Goal: Information Seeking & Learning: Learn about a topic

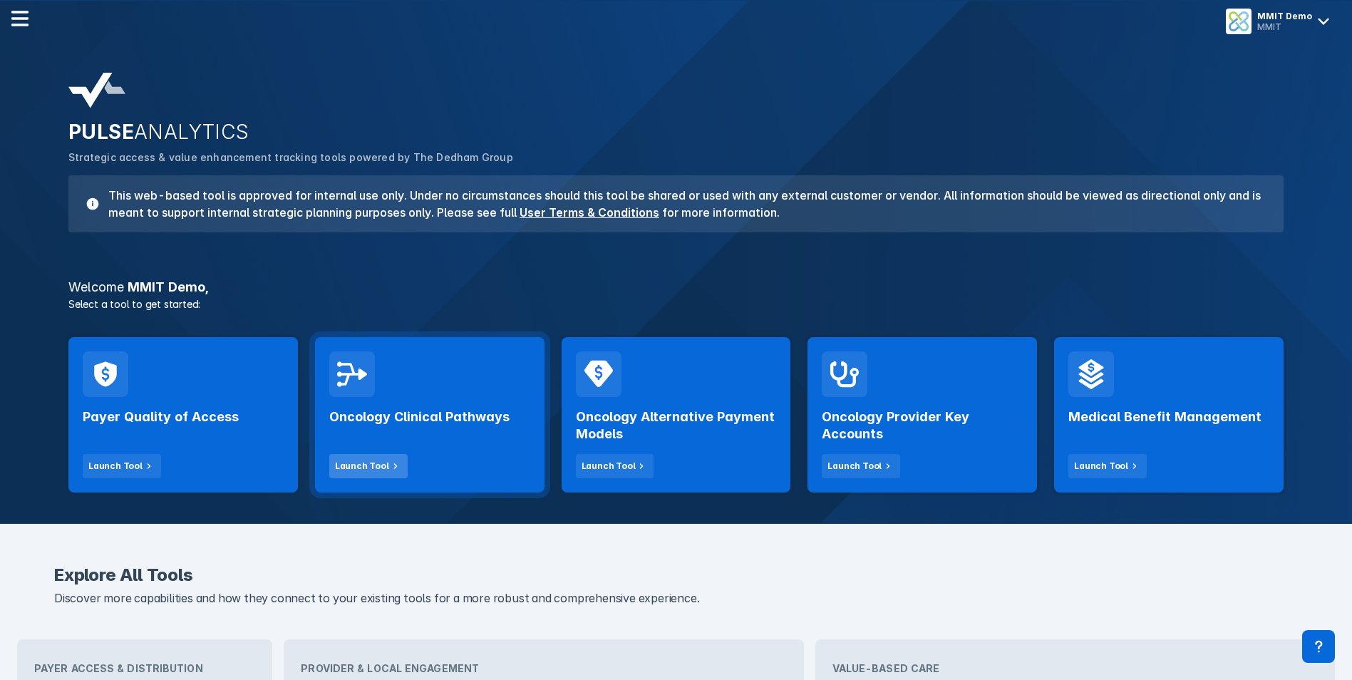
click at [371, 466] on div "Launch Tool" at bounding box center [362, 466] width 54 height 13
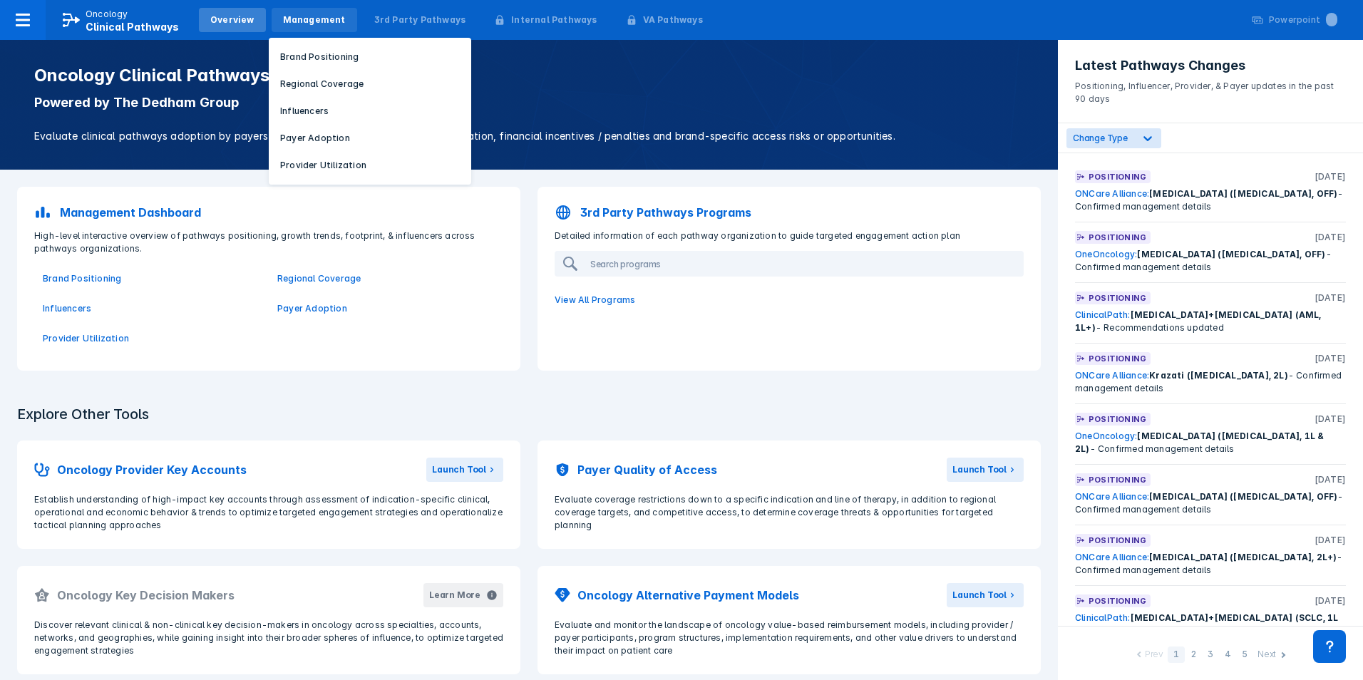
click at [304, 14] on div "Management" at bounding box center [314, 20] width 63 height 13
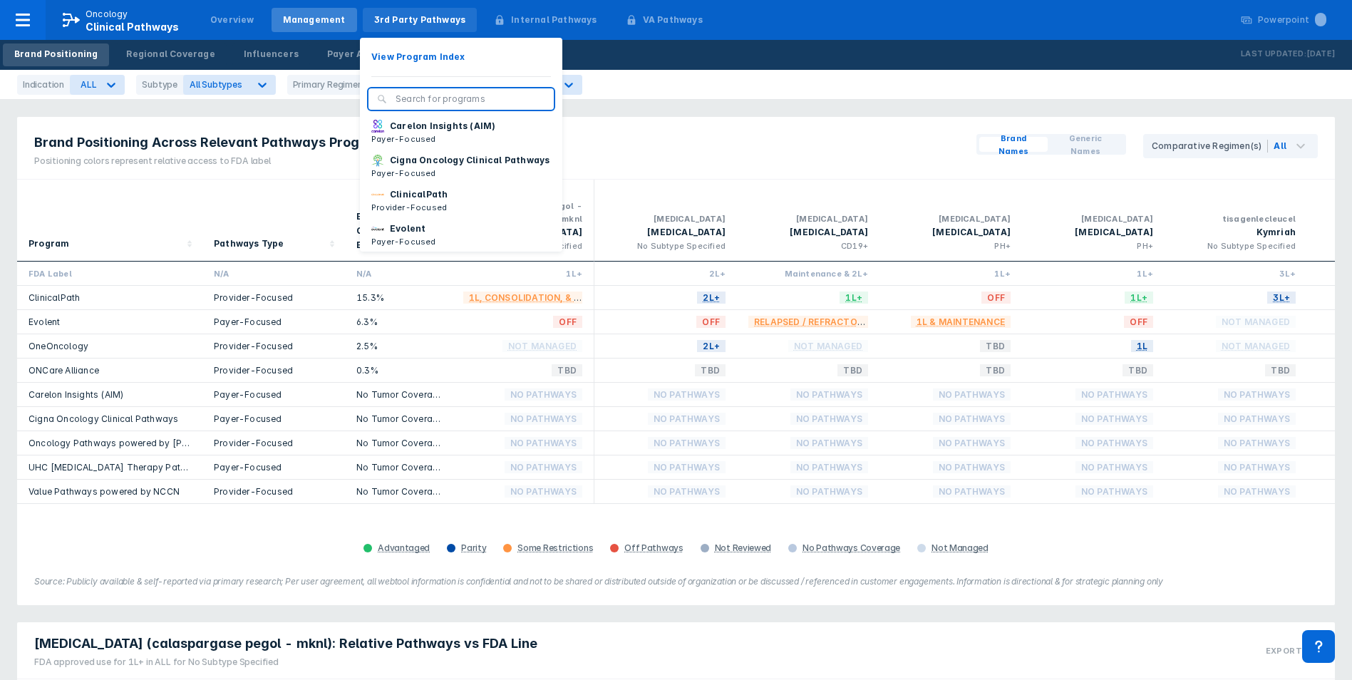
click at [394, 19] on div "3rd Party Pathways" at bounding box center [420, 20] width 92 height 13
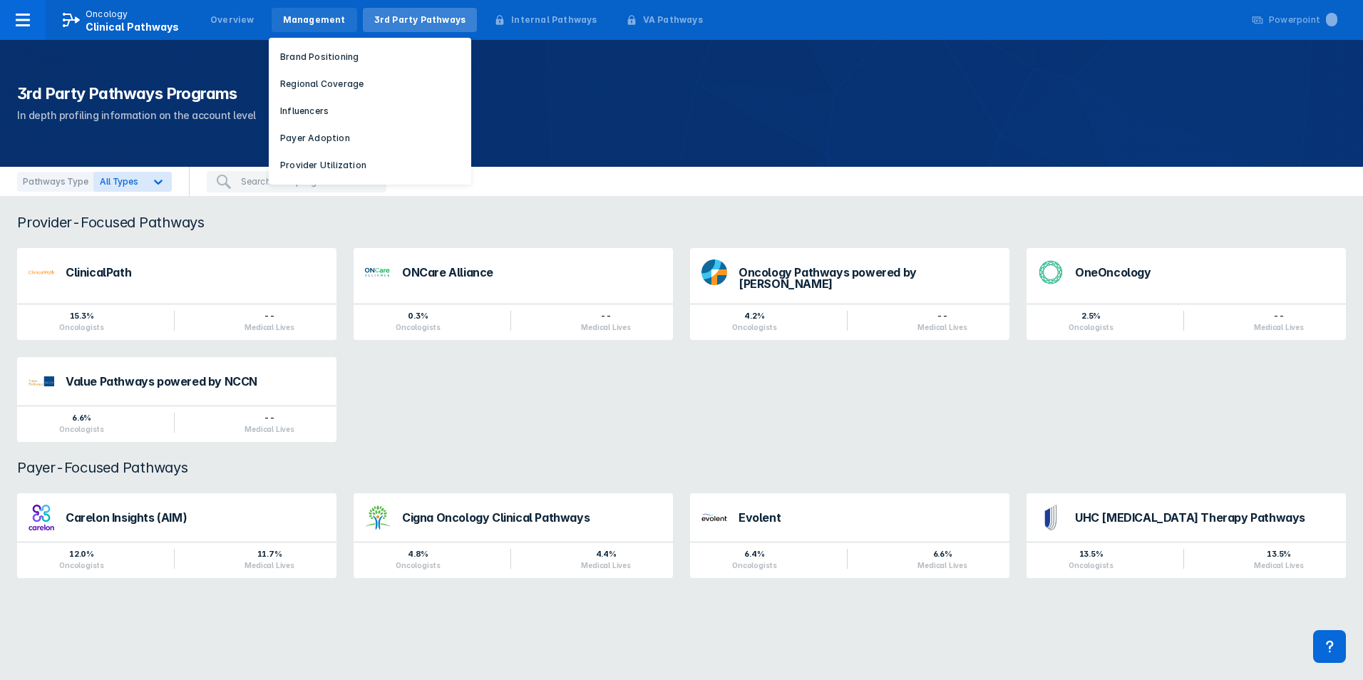
click at [321, 19] on div "Management" at bounding box center [314, 20] width 63 height 13
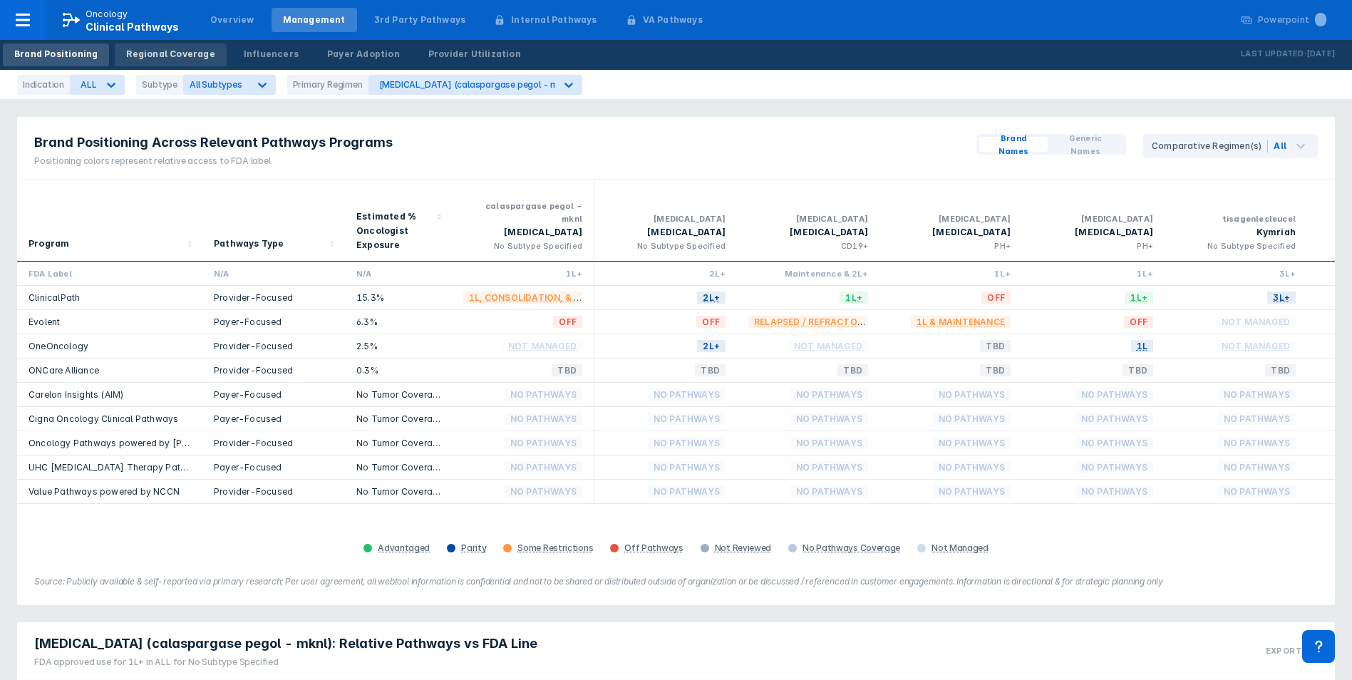
click at [165, 50] on div "Regional Coverage" at bounding box center [170, 54] width 88 height 13
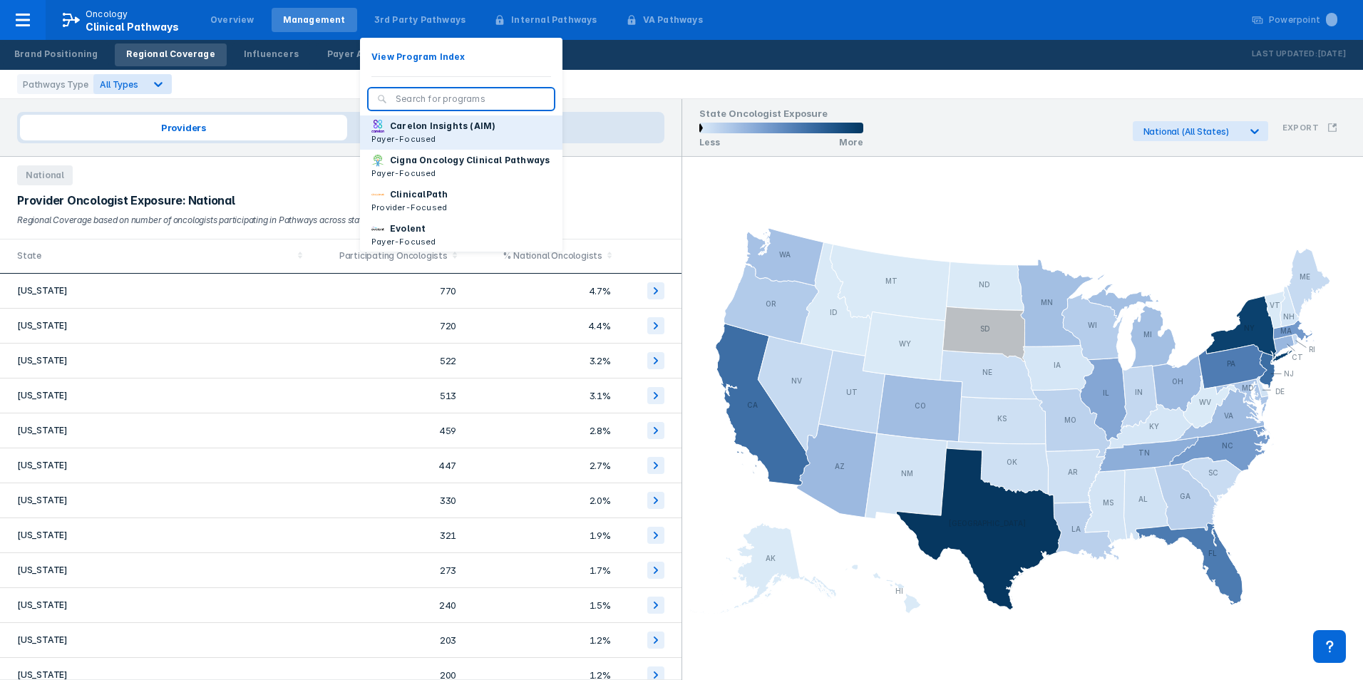
click at [389, 133] on p "Payer-Focused" at bounding box center [433, 139] width 124 height 13
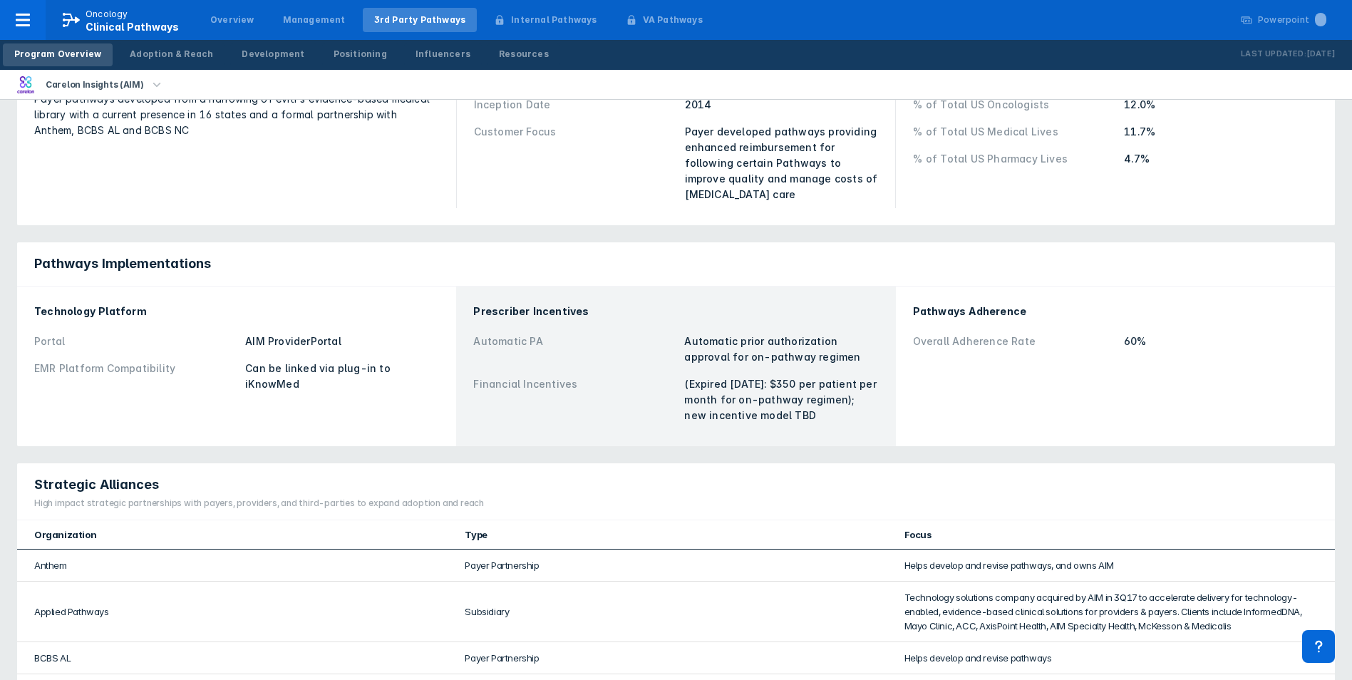
scroll to position [285, 0]
